Goal: Transaction & Acquisition: Purchase product/service

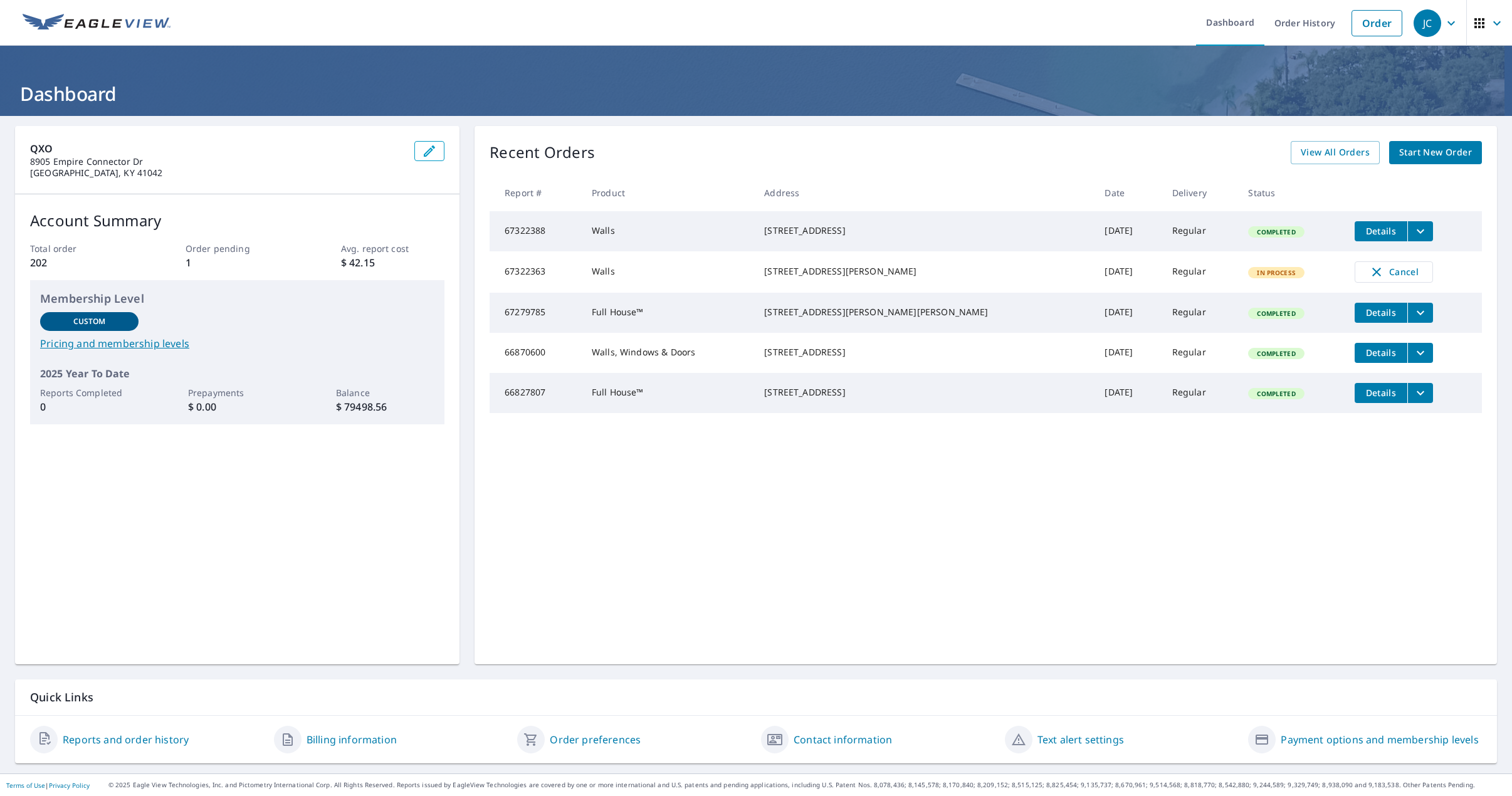
click at [1419, 151] on span "Start New Order" at bounding box center [1436, 153] width 73 height 16
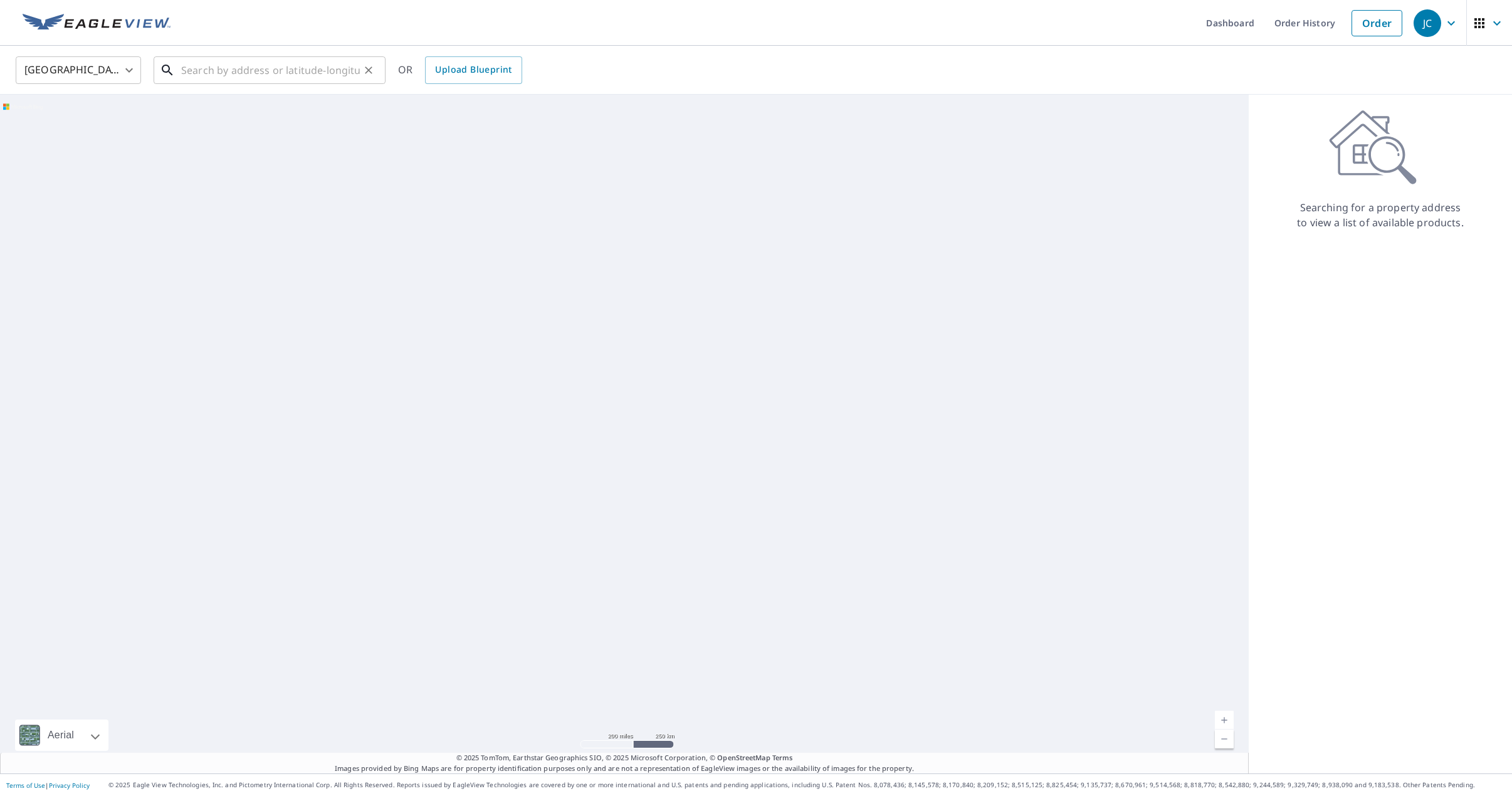
click at [273, 73] on input "text" at bounding box center [270, 71] width 179 height 35
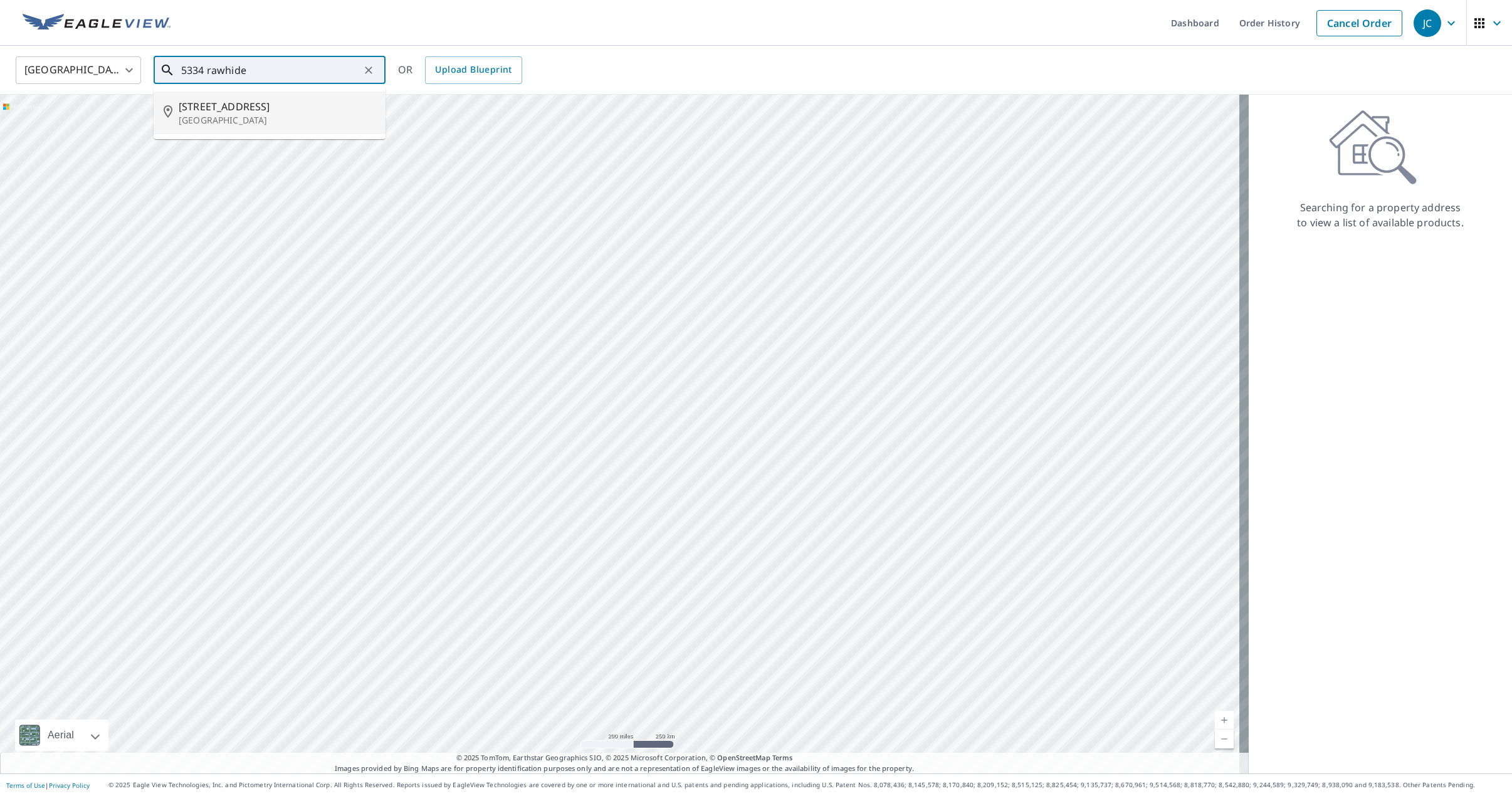
click at [234, 117] on p "[GEOGRAPHIC_DATA]" at bounding box center [277, 120] width 197 height 13
type input "[STREET_ADDRESS]"
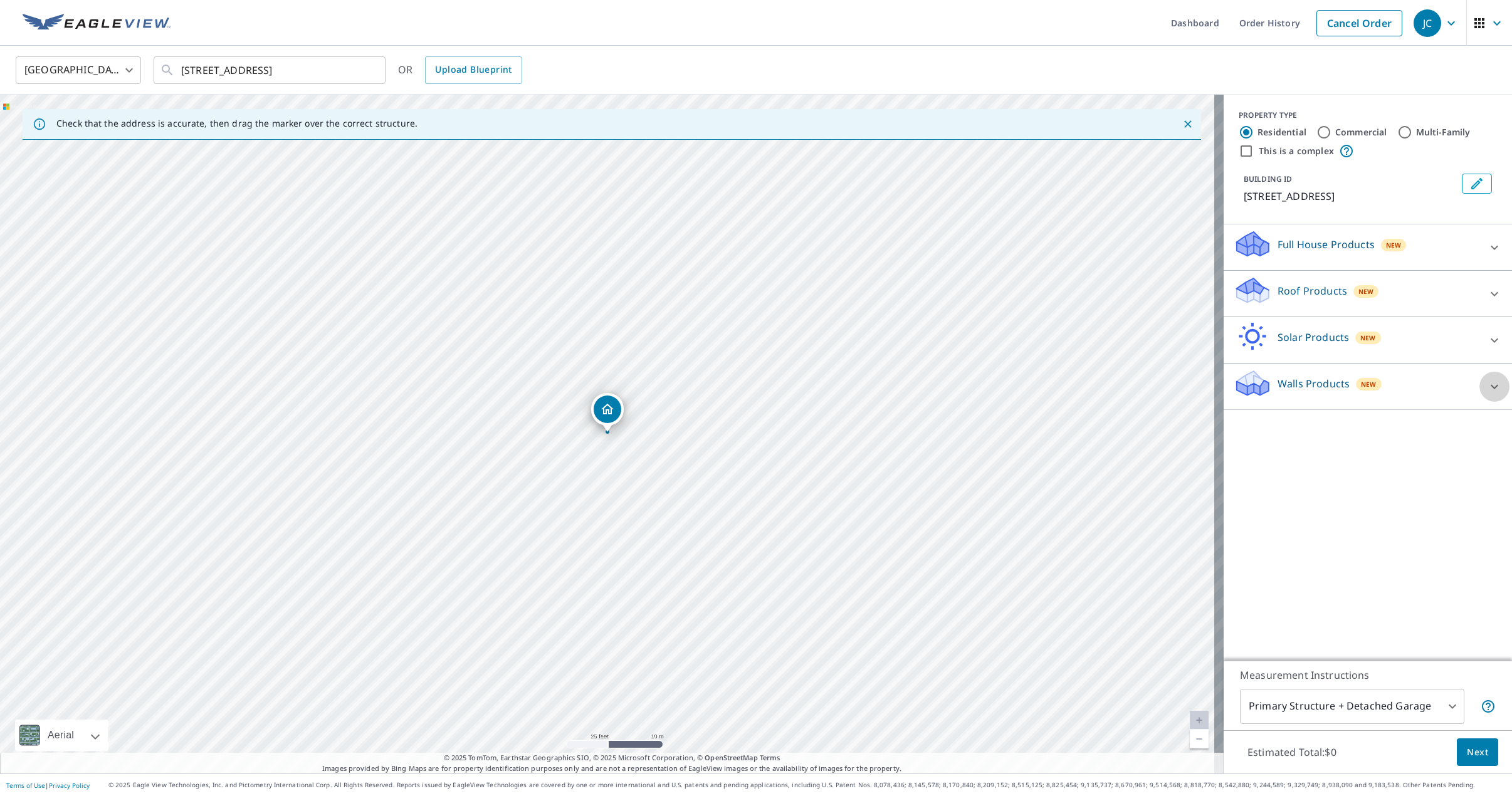
click at [1487, 388] on icon at bounding box center [1494, 386] width 15 height 15
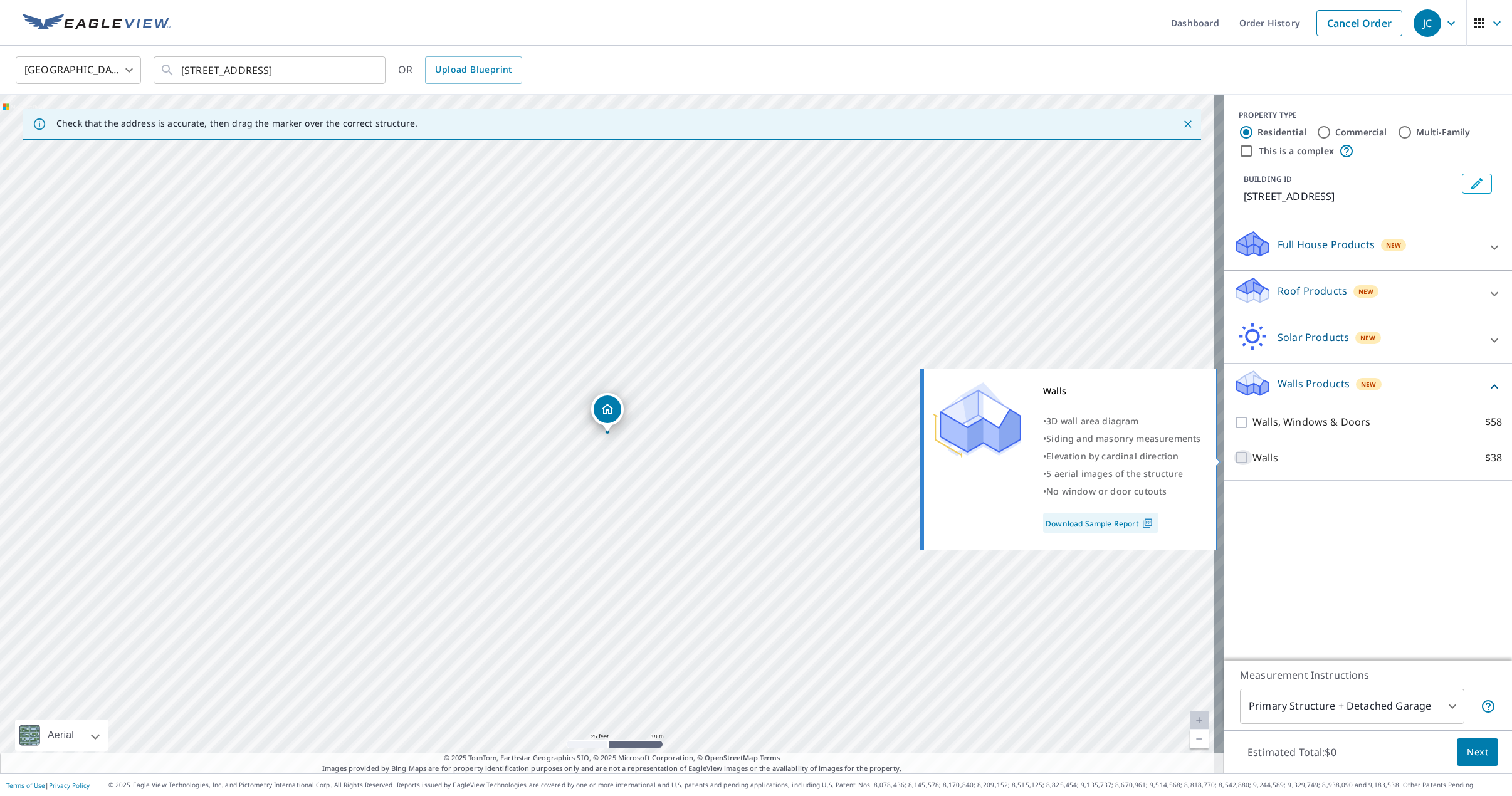
click at [1234, 460] on input "Walls $38" at bounding box center [1243, 457] width 19 height 15
checkbox input "true"
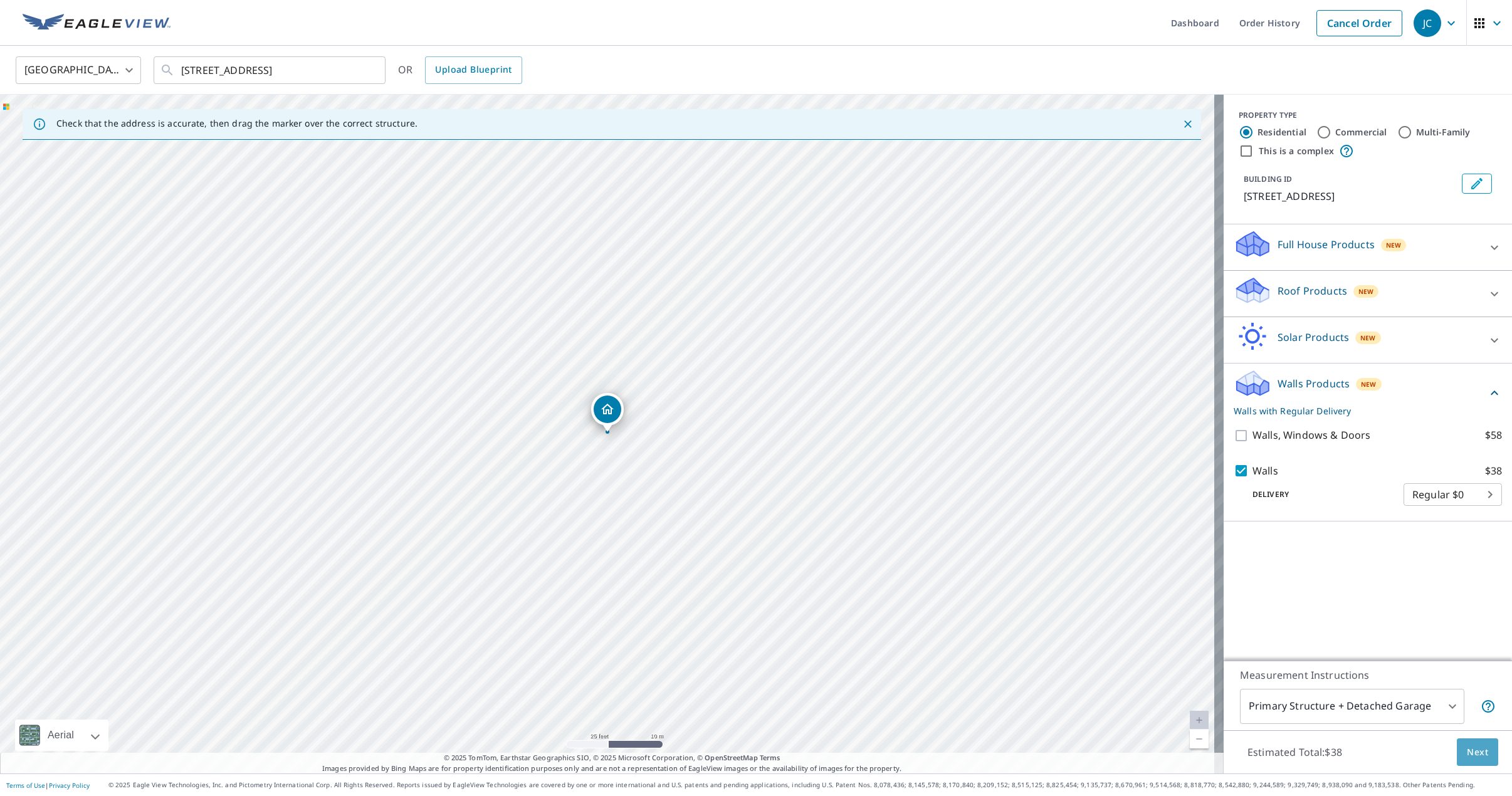
click at [1469, 754] on span "Next" at bounding box center [1477, 752] width 21 height 16
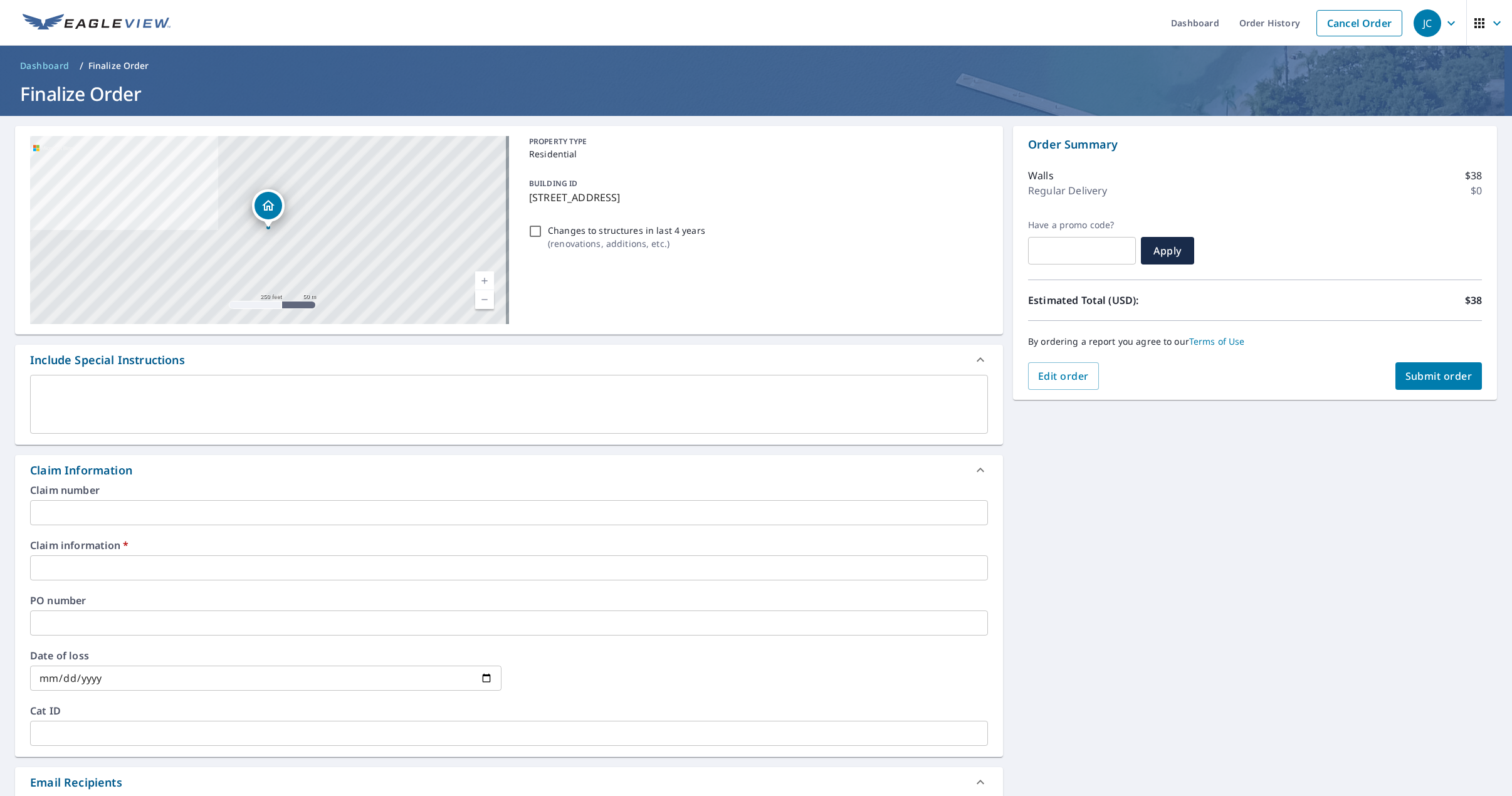
click at [62, 574] on input "text" at bounding box center [509, 567] width 958 height 25
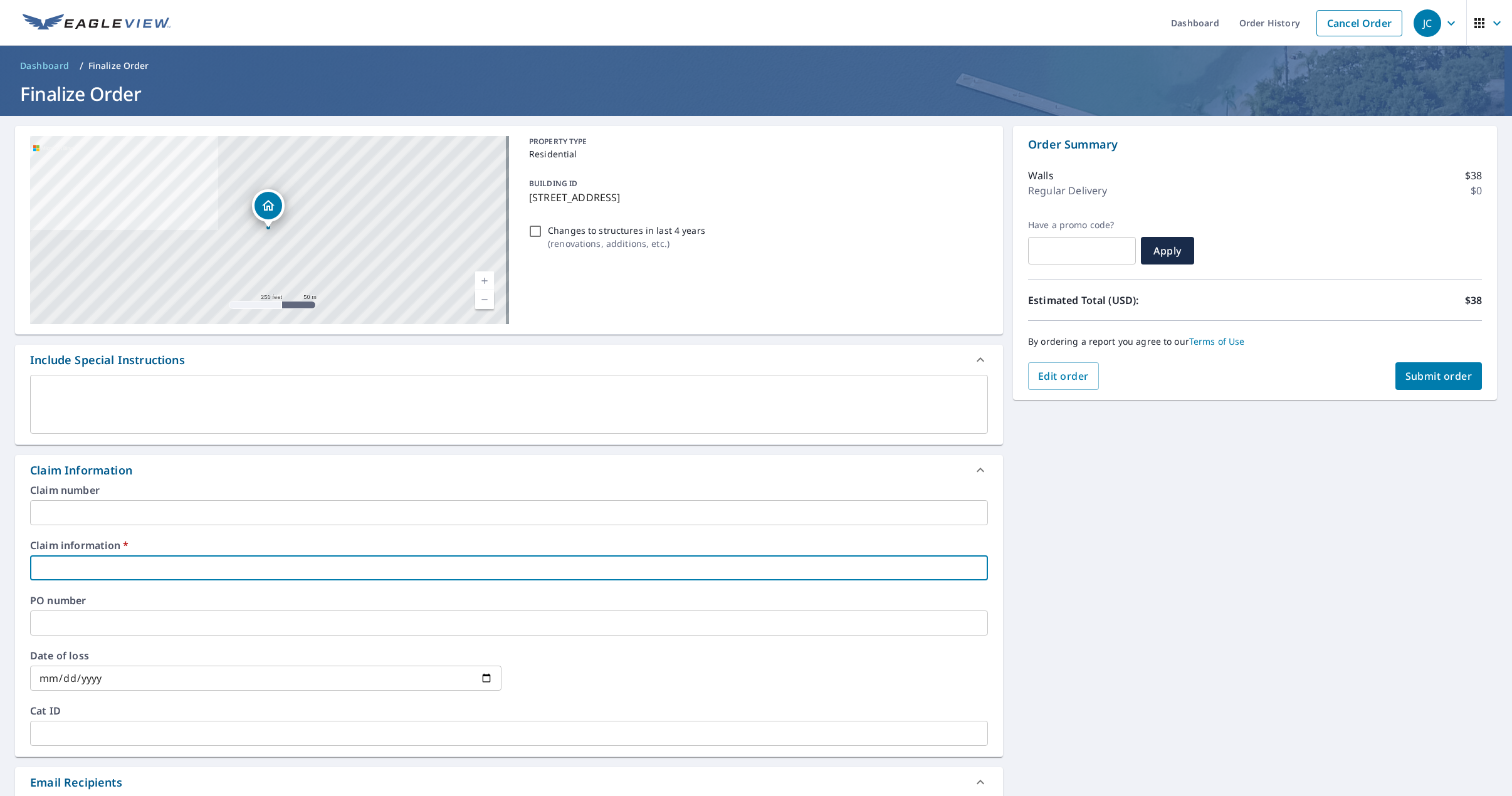
type input "5"
checkbox input "true"
type input "53"
checkbox input "true"
type input "533"
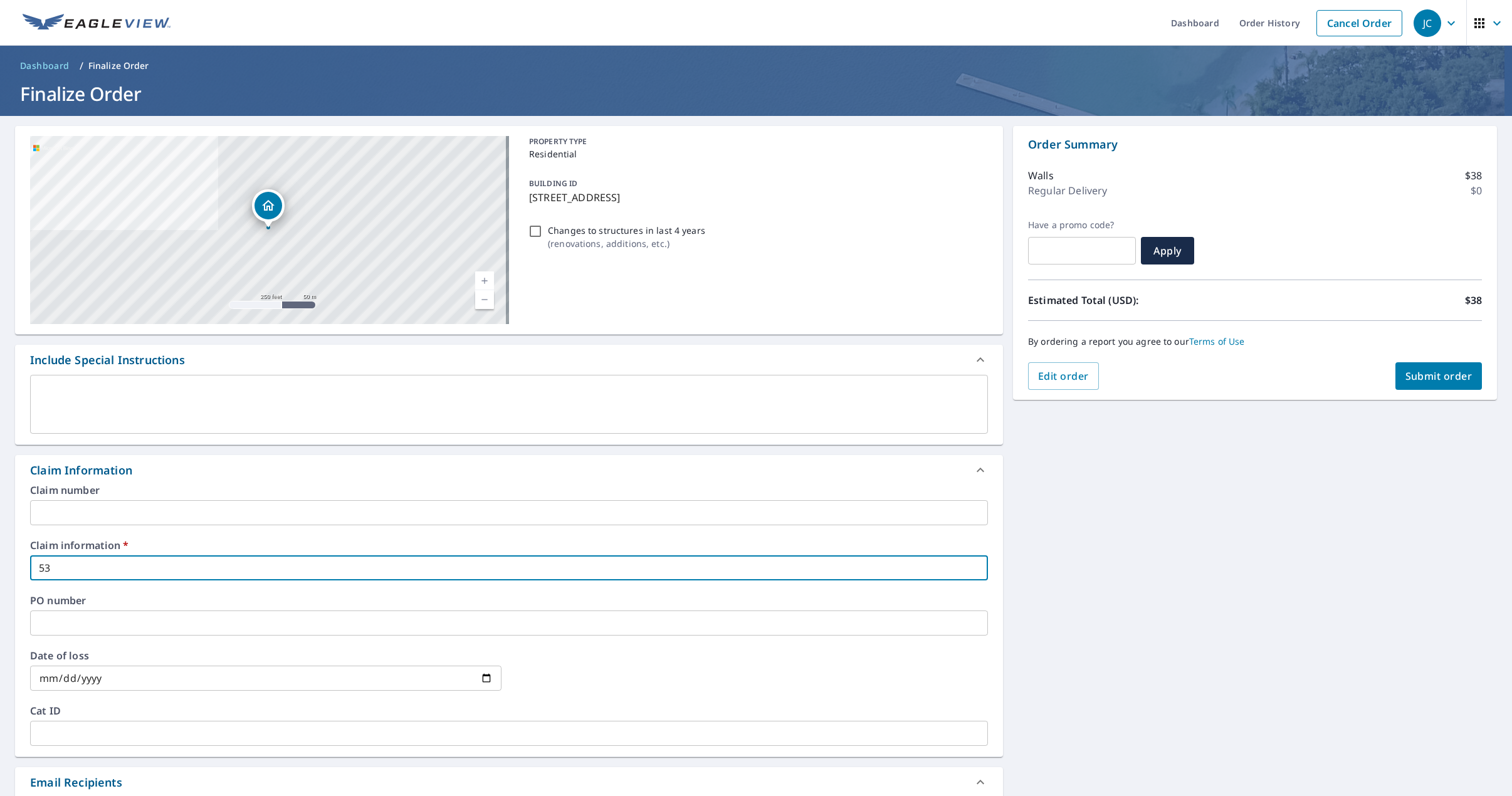
checkbox input "true"
type input "5334"
checkbox input "true"
type input "5334"
checkbox input "true"
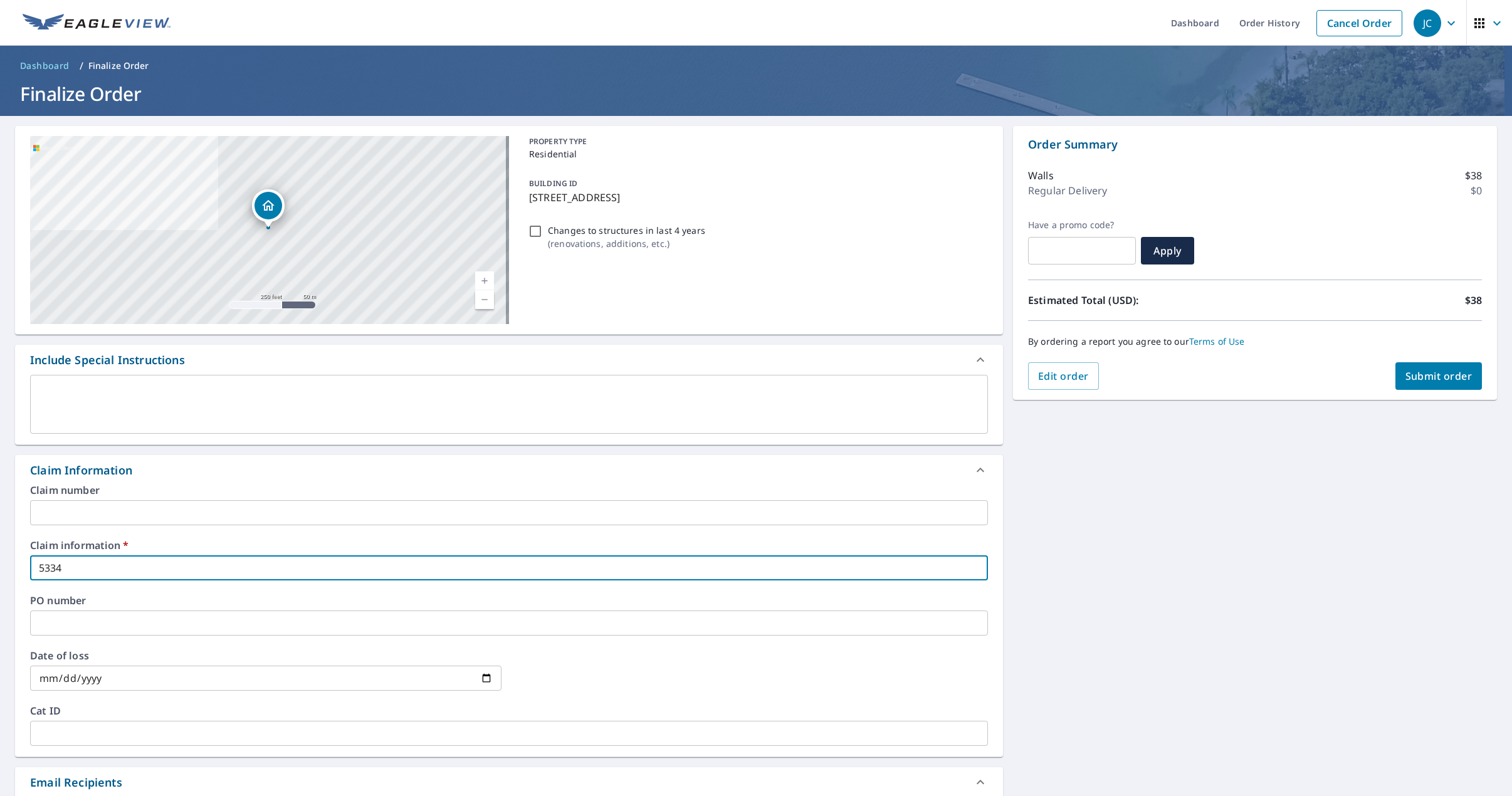
type input "5334 R"
checkbox input "true"
type input "5334 Ra"
checkbox input "true"
type input "5334 Raws"
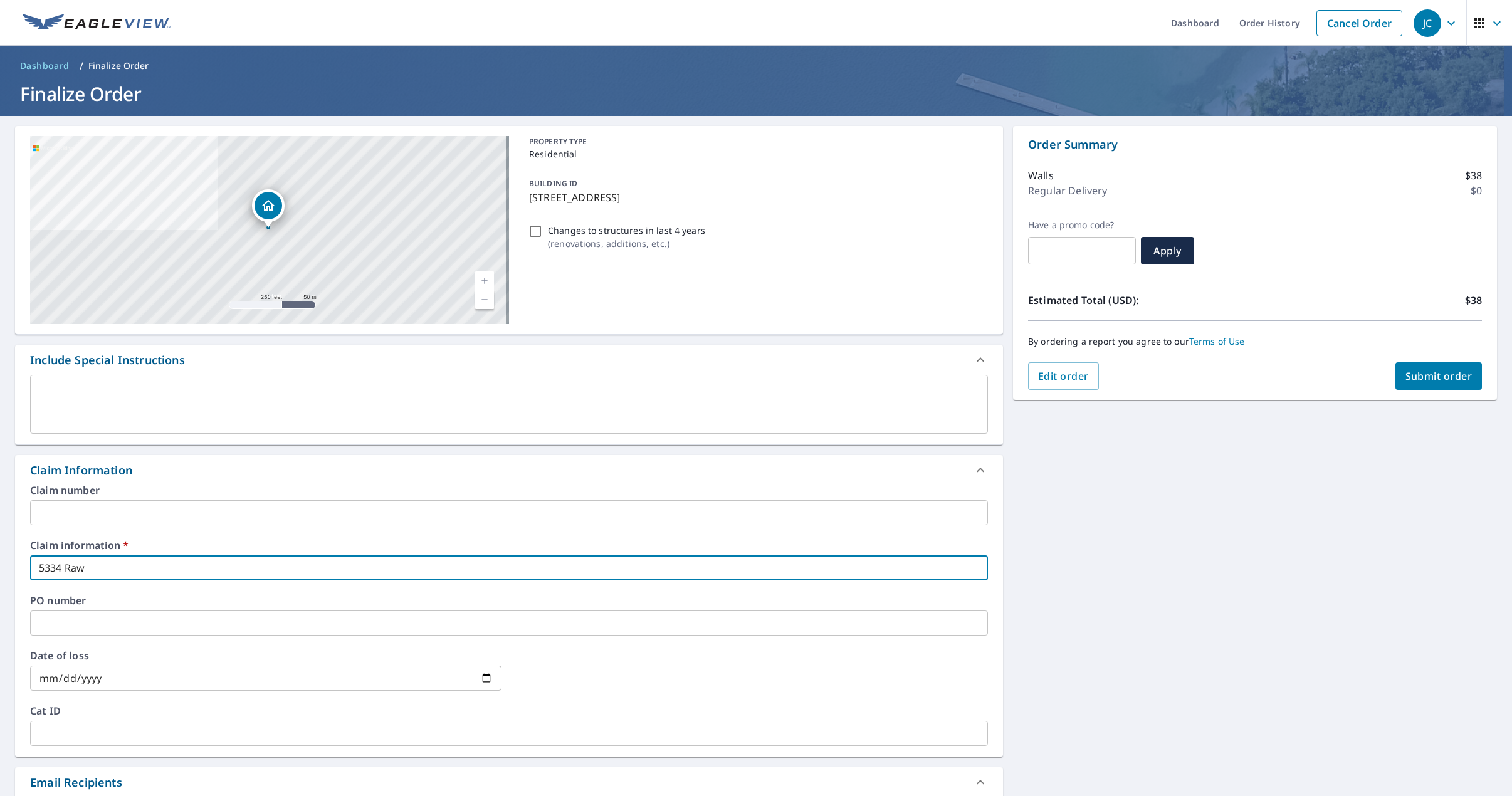
checkbox input "true"
type input "5334 Rawsh"
checkbox input "true"
type input "5334 Rawshi"
checkbox input "true"
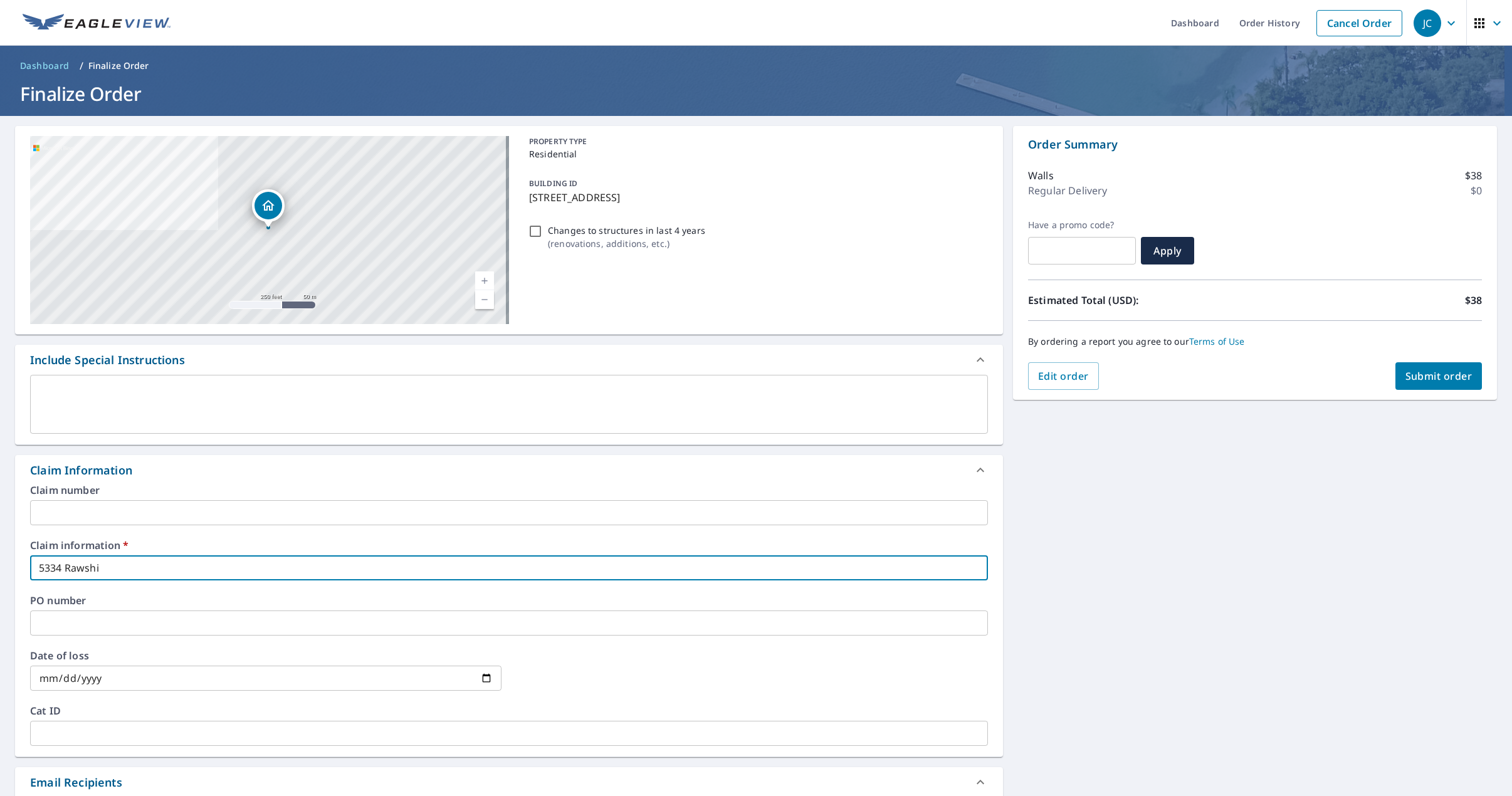
type input "5334 Rawshid"
checkbox input "true"
type input "5334 Rawshide"
checkbox input "true"
type input "5334 Rawshide"
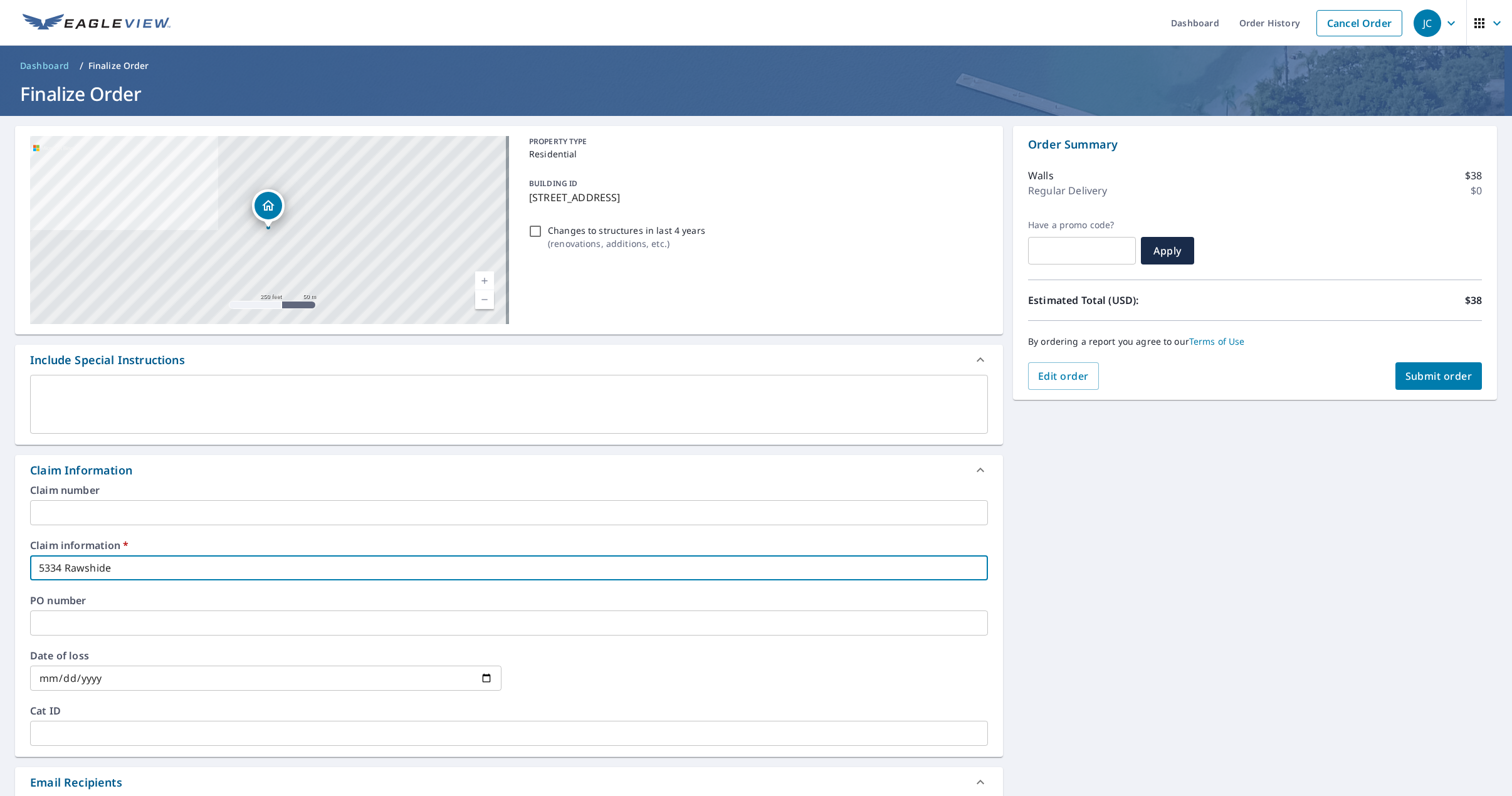
checkbox input "true"
type input "5334 Rawshide C"
checkbox input "true"
type input "[STREET_ADDRESS]"
checkbox input "true"
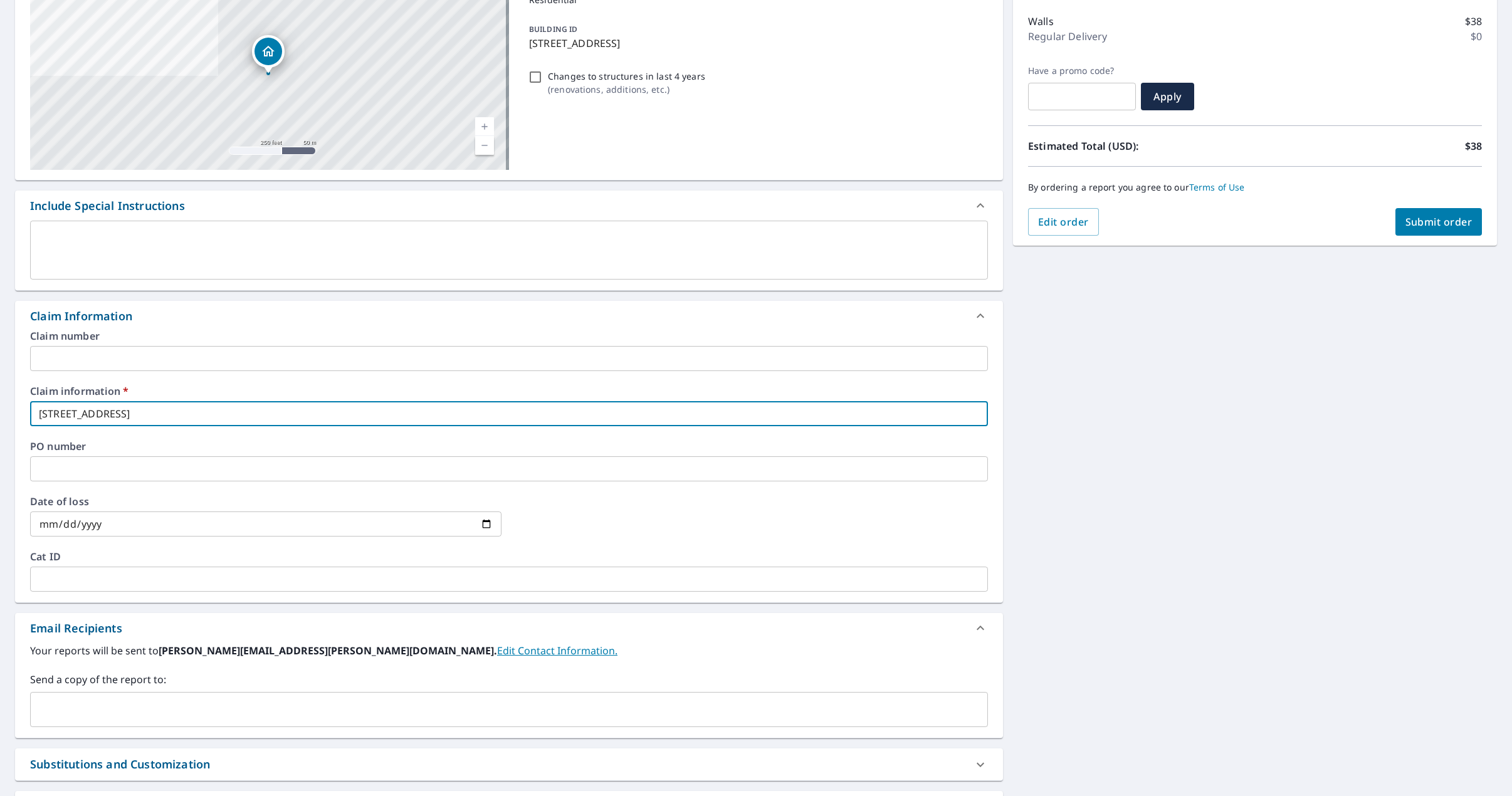
scroll to position [188, 0]
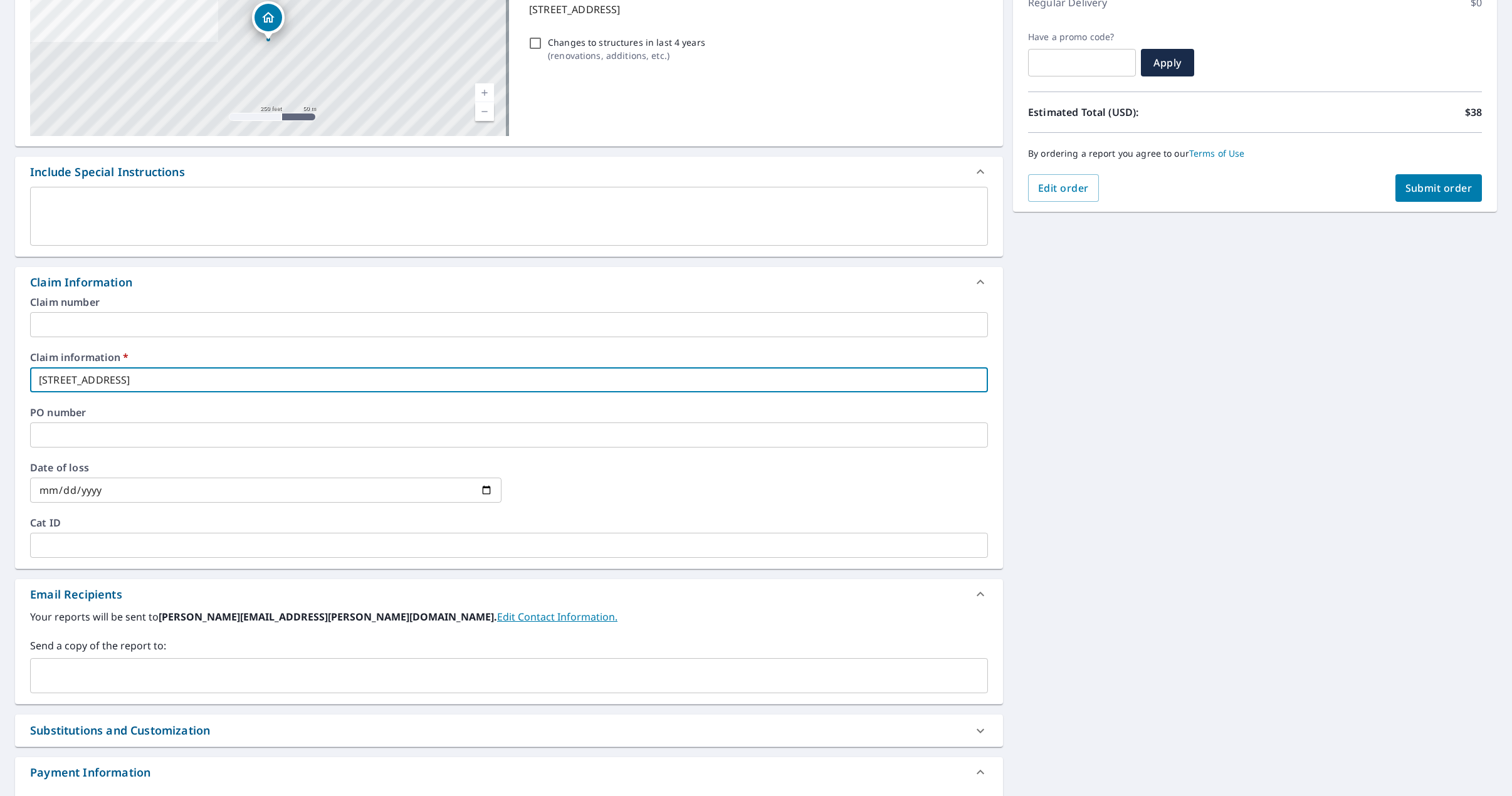
type input "[STREET_ADDRESS]"
click at [66, 673] on input "text" at bounding box center [500, 676] width 928 height 24
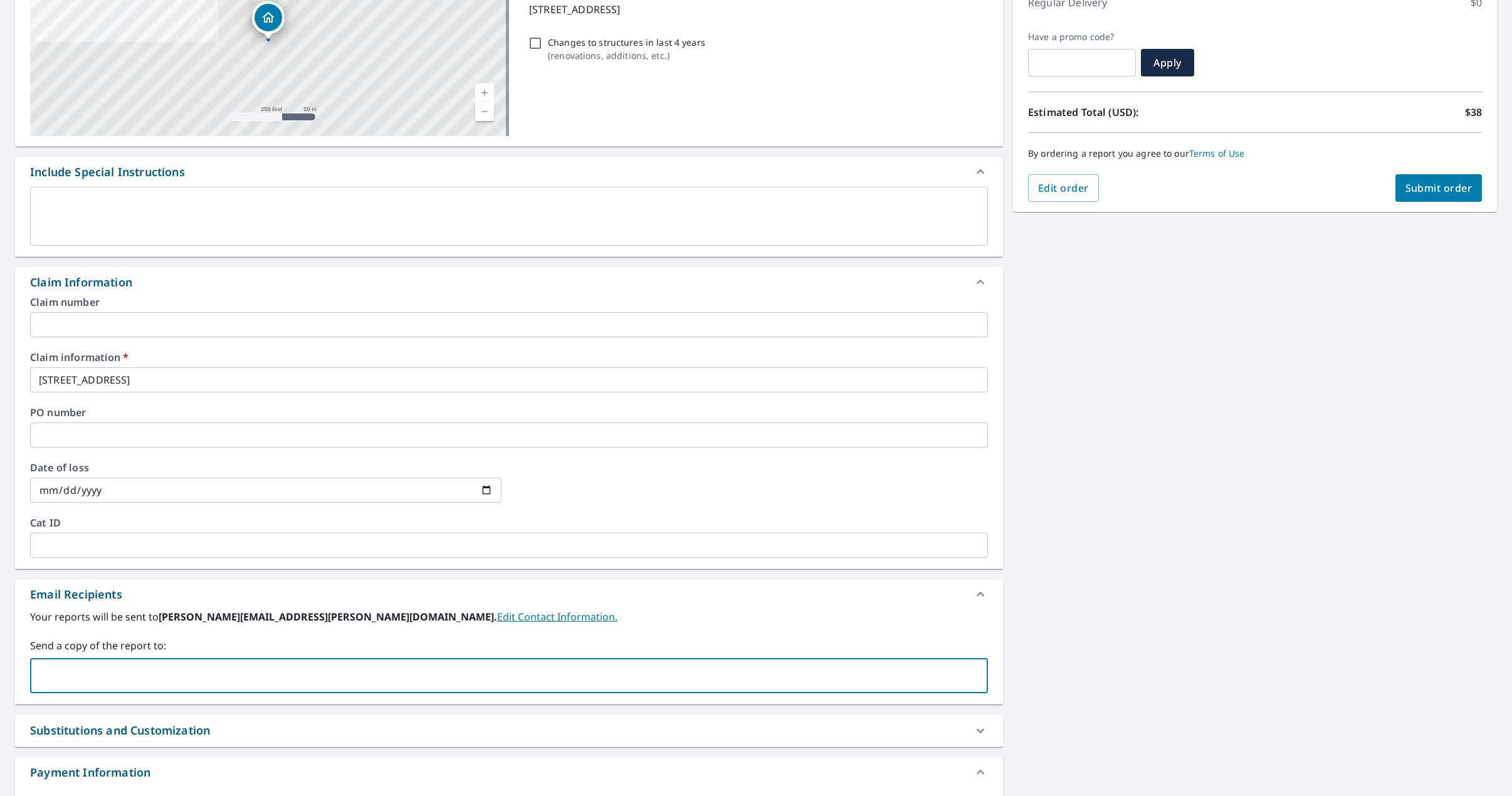
paste input "[EMAIL_ADDRESS][DOMAIN_NAME]"
type input "[EMAIL_ADDRESS][DOMAIN_NAME]"
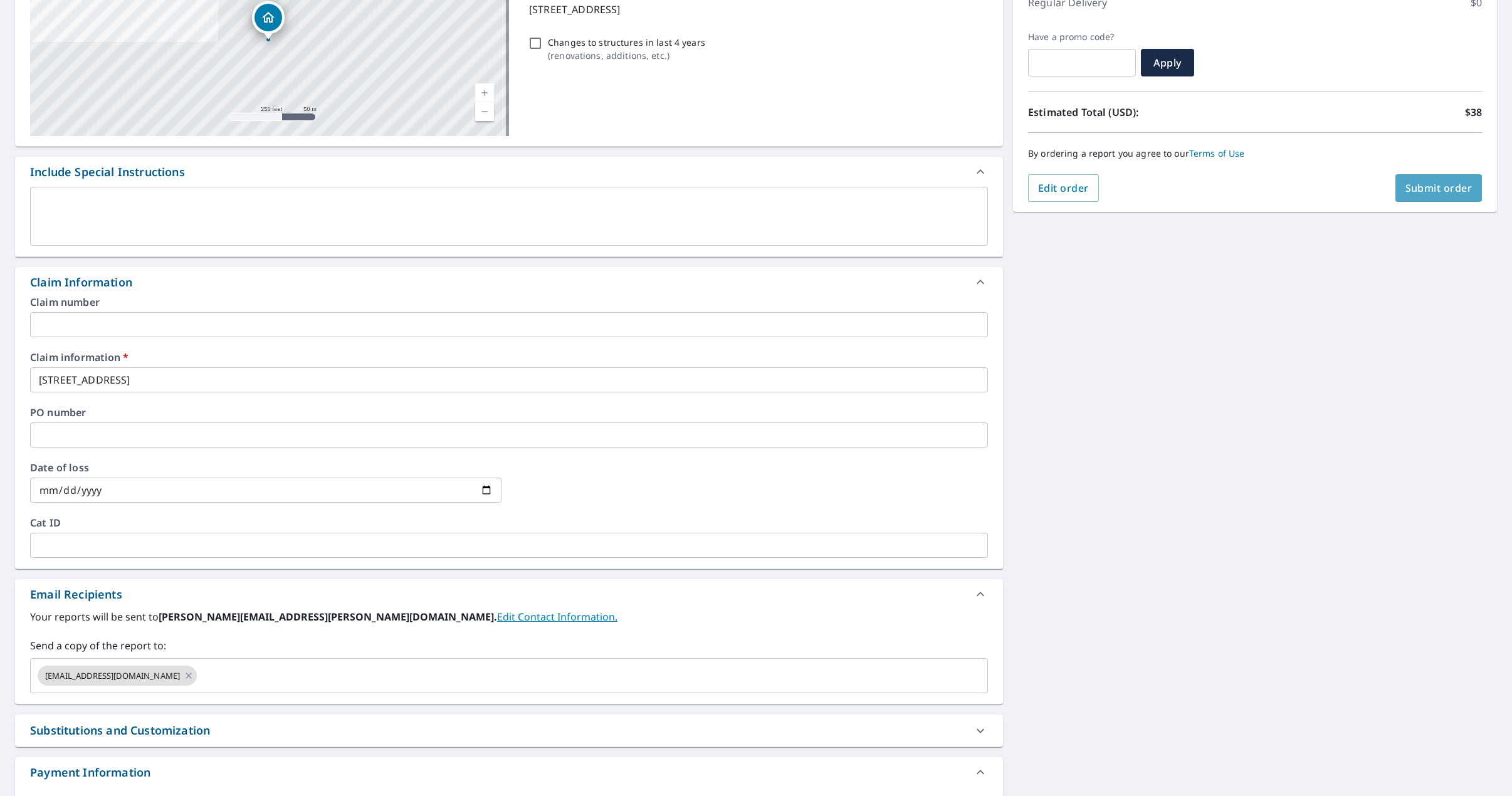
click at [1412, 196] on button "Submit order" at bounding box center [1439, 188] width 87 height 28
checkbox input "true"
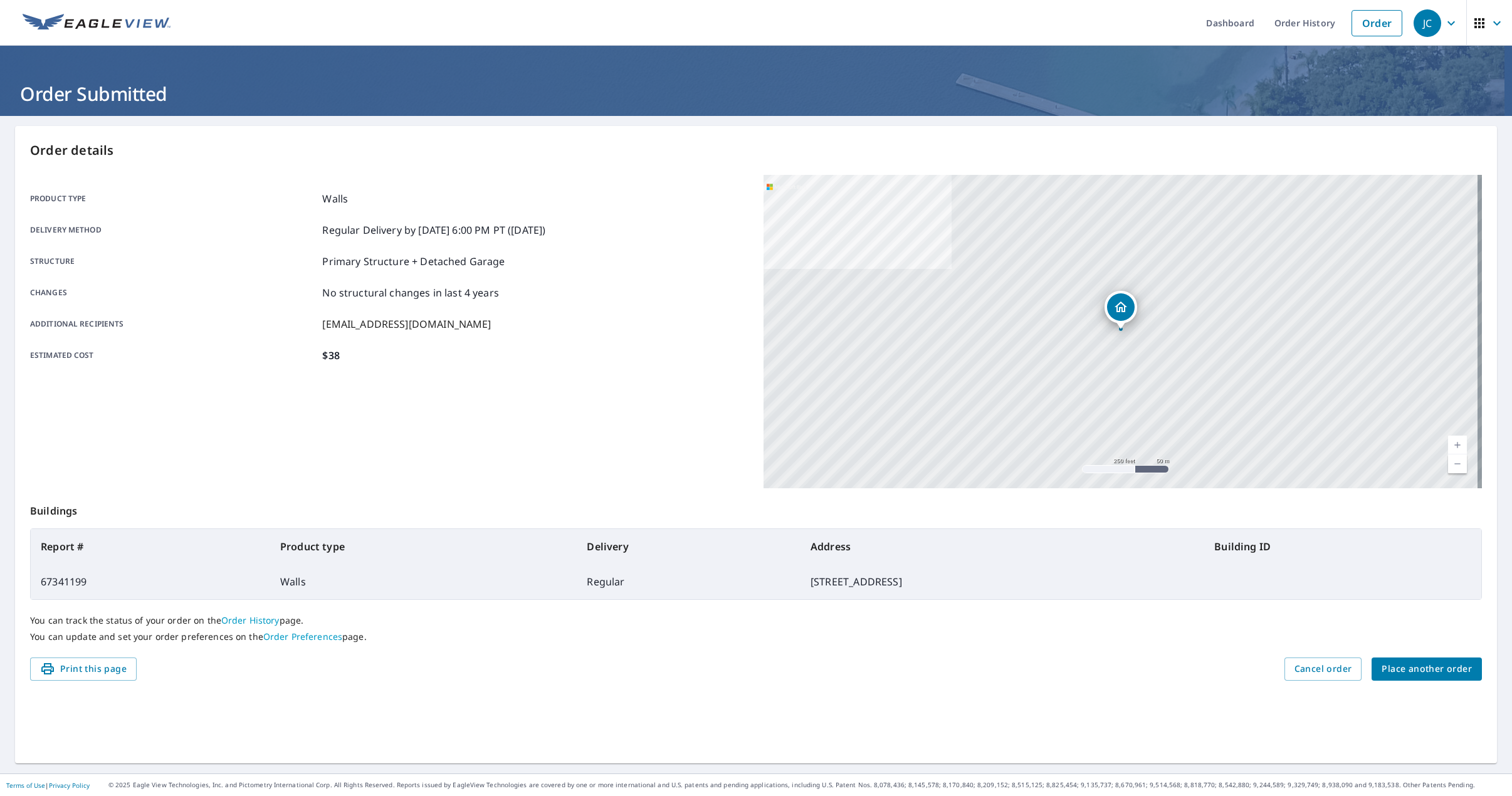
click at [1393, 667] on span "Place another order" at bounding box center [1427, 669] width 90 height 16
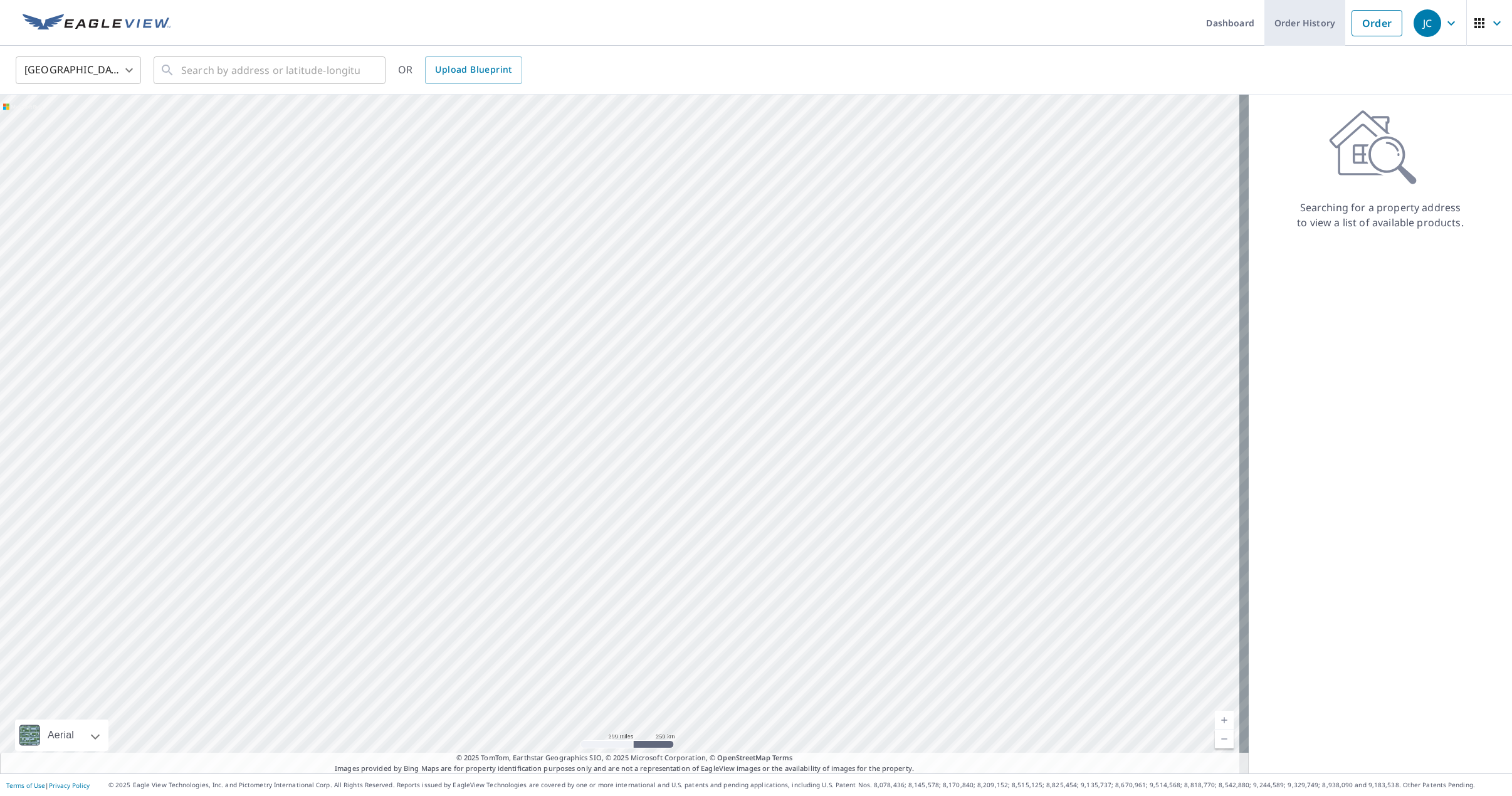
click at [1284, 28] on link "Order History" at bounding box center [1305, 23] width 81 height 46
